Goal: Navigation & Orientation: Find specific page/section

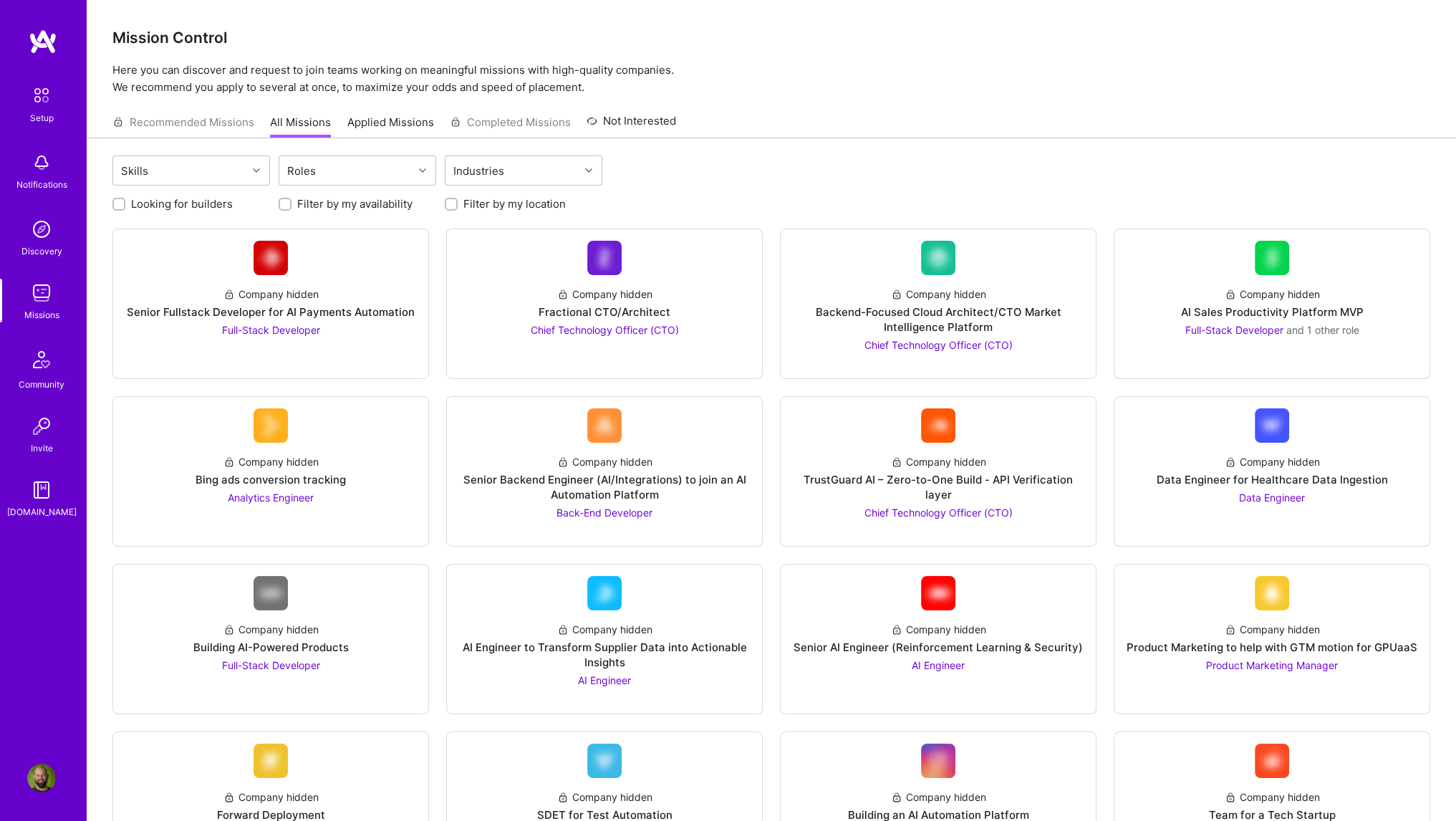
click at [403, 118] on link "Applied Missions" at bounding box center [390, 127] width 87 height 23
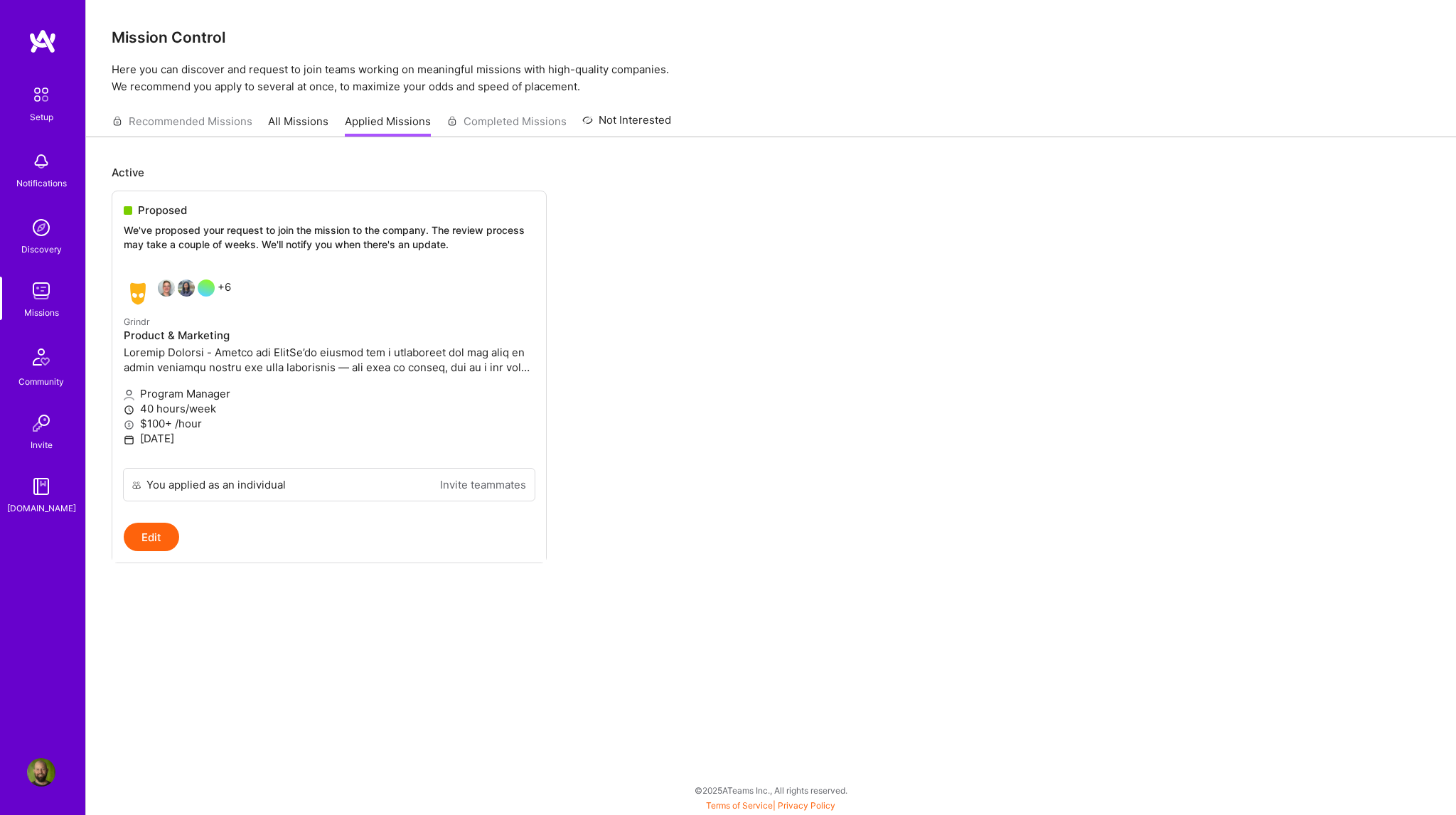
click at [43, 165] on img at bounding box center [41, 161] width 28 height 28
